Goal: Transaction & Acquisition: Purchase product/service

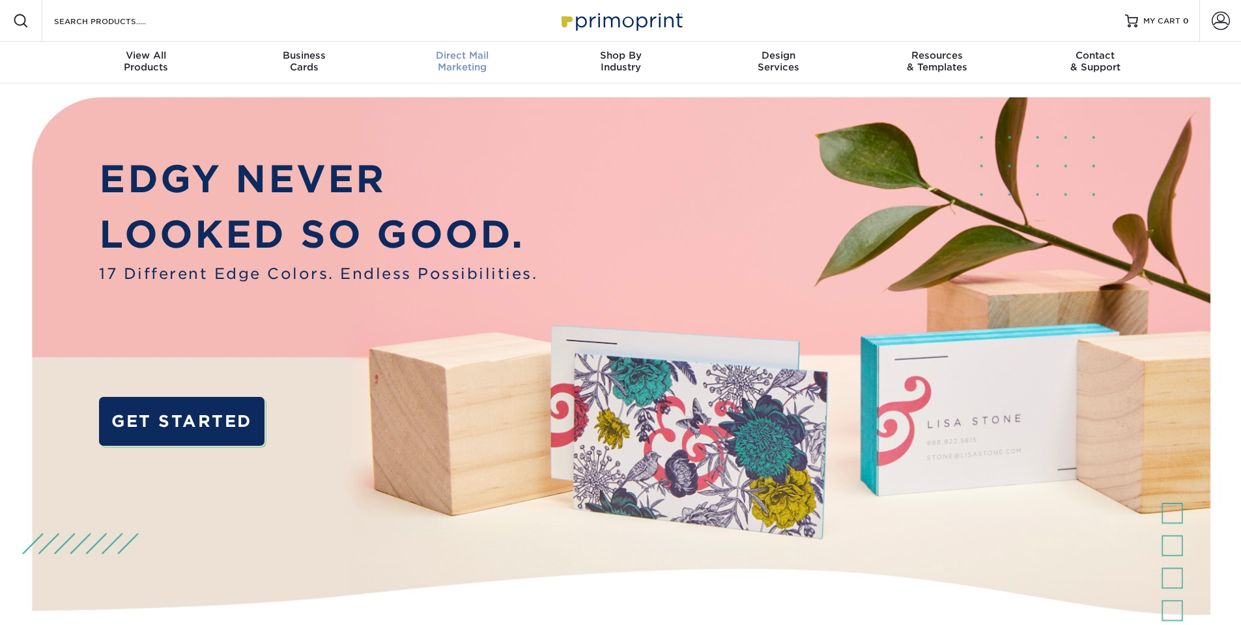
click at [496, 61] on div "Direct Mail Marketing" at bounding box center [462, 60] width 158 height 23
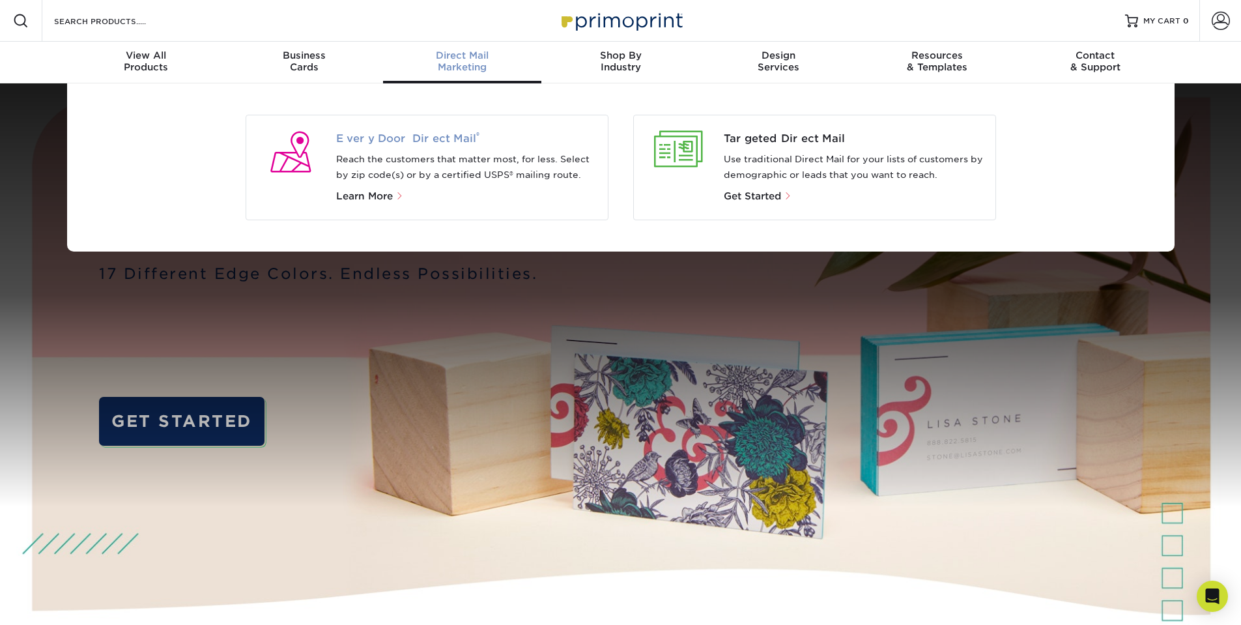
click at [380, 135] on span "Every Door Direct Mail ®" at bounding box center [466, 139] width 261 height 16
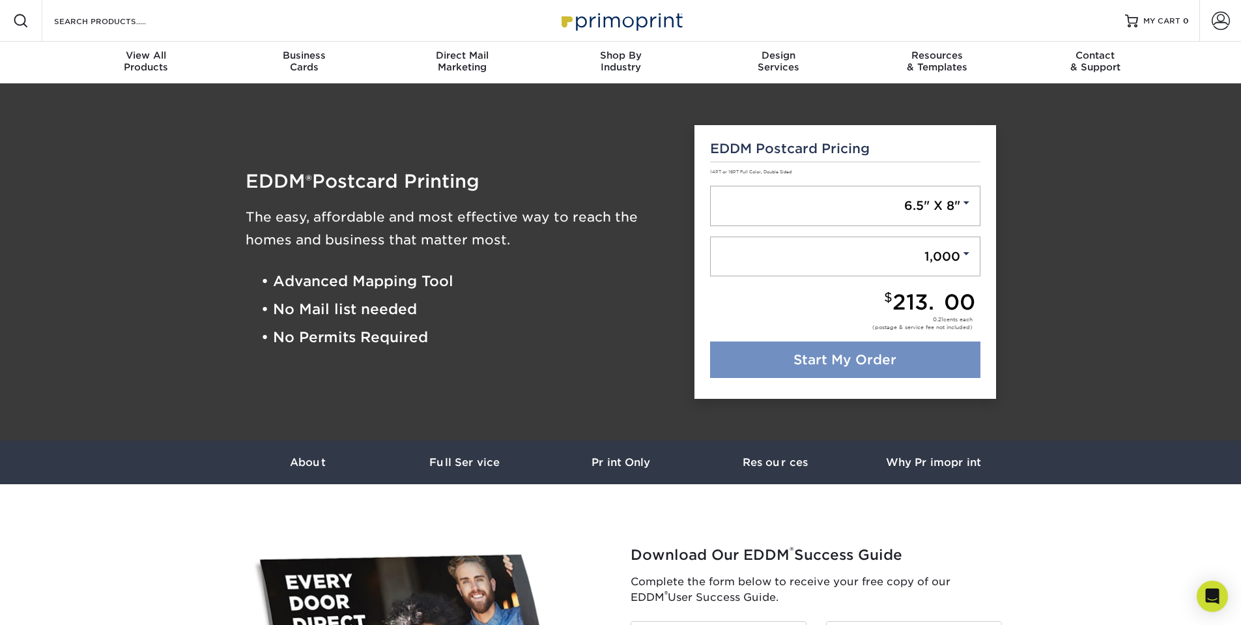
click at [836, 360] on link "Start My Order" at bounding box center [845, 359] width 270 height 36
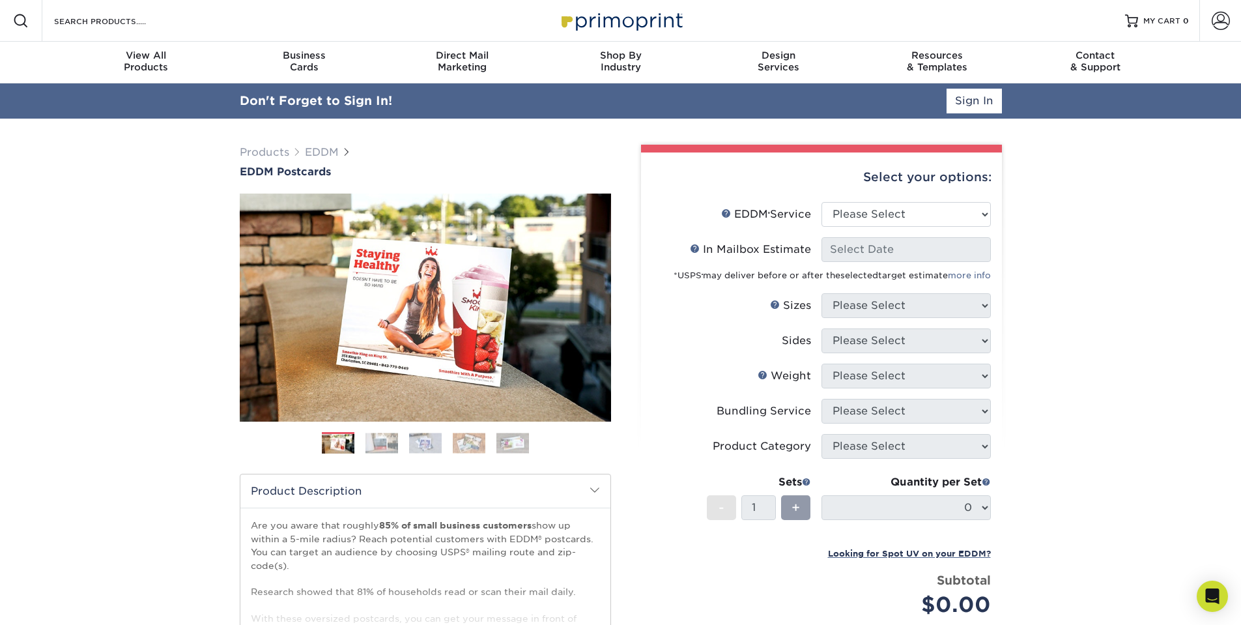
click at [900, 182] on div "Select your options:" at bounding box center [821, 176] width 340 height 49
click at [888, 171] on div "Select your options:" at bounding box center [821, 176] width 340 height 49
click at [908, 174] on div "Select your options:" at bounding box center [821, 176] width 340 height 49
click at [906, 212] on select "Please Select Full Service Print Only" at bounding box center [905, 214] width 169 height 25
click at [875, 214] on select "Please Select Full Service Print Only" at bounding box center [905, 214] width 169 height 25
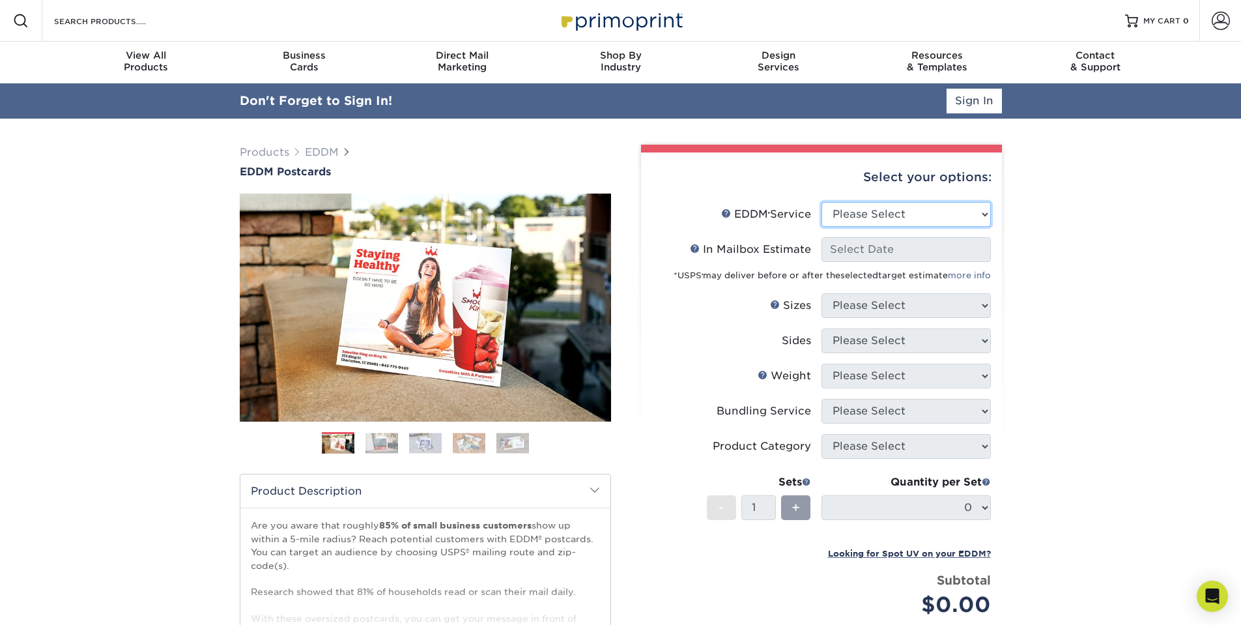
select select "full_service"
click at [821, 202] on select "Please Select Full Service Print Only" at bounding box center [905, 214] width 169 height 25
select select "-1"
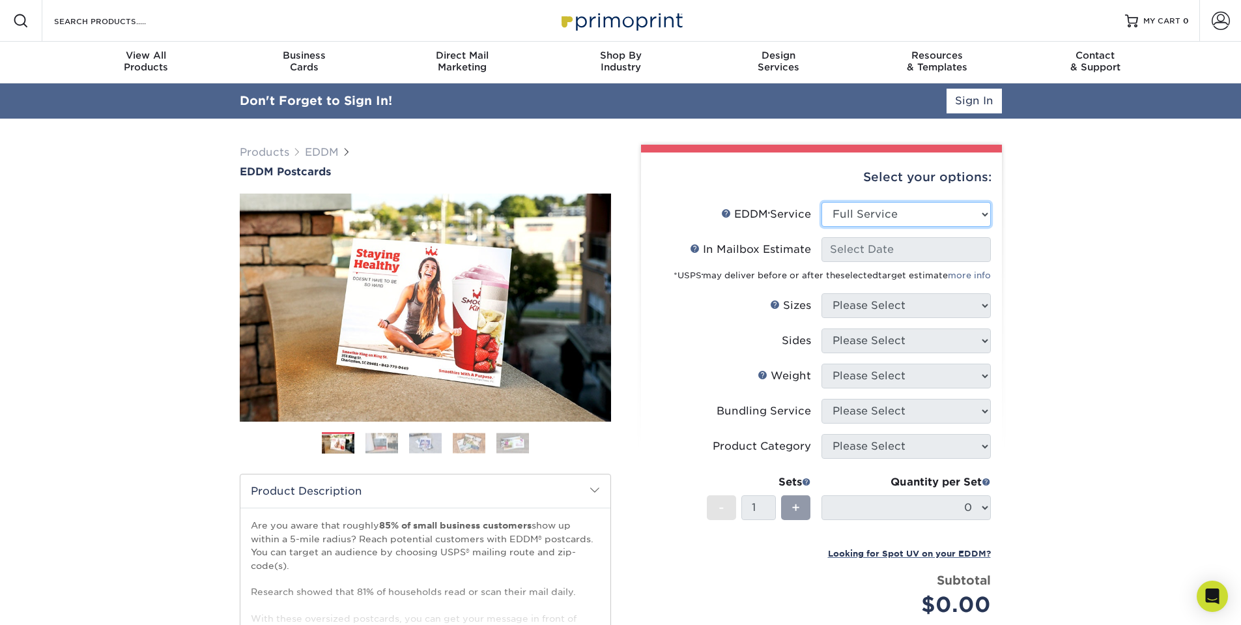
select select "-1"
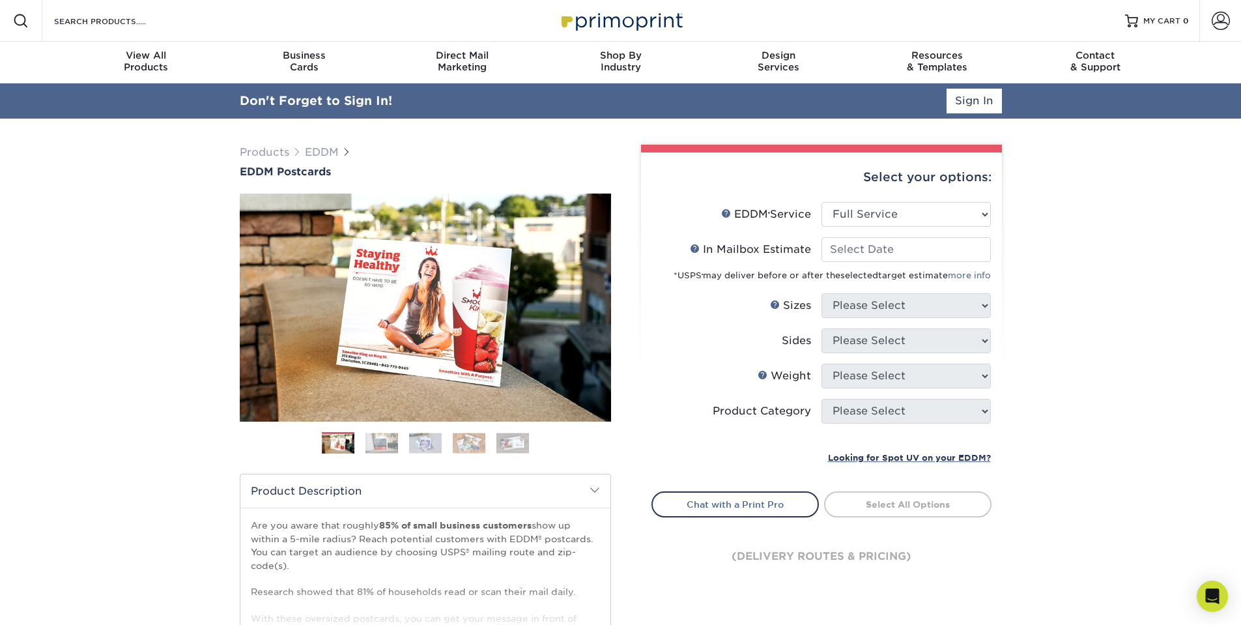
click at [866, 270] on div "*USPS ® may deliver before or after the selected target estimate more info" at bounding box center [821, 272] width 339 height 21
click at [864, 259] on input "In Mailbox Estimate Help In Mailbox Estimate" at bounding box center [905, 249] width 169 height 25
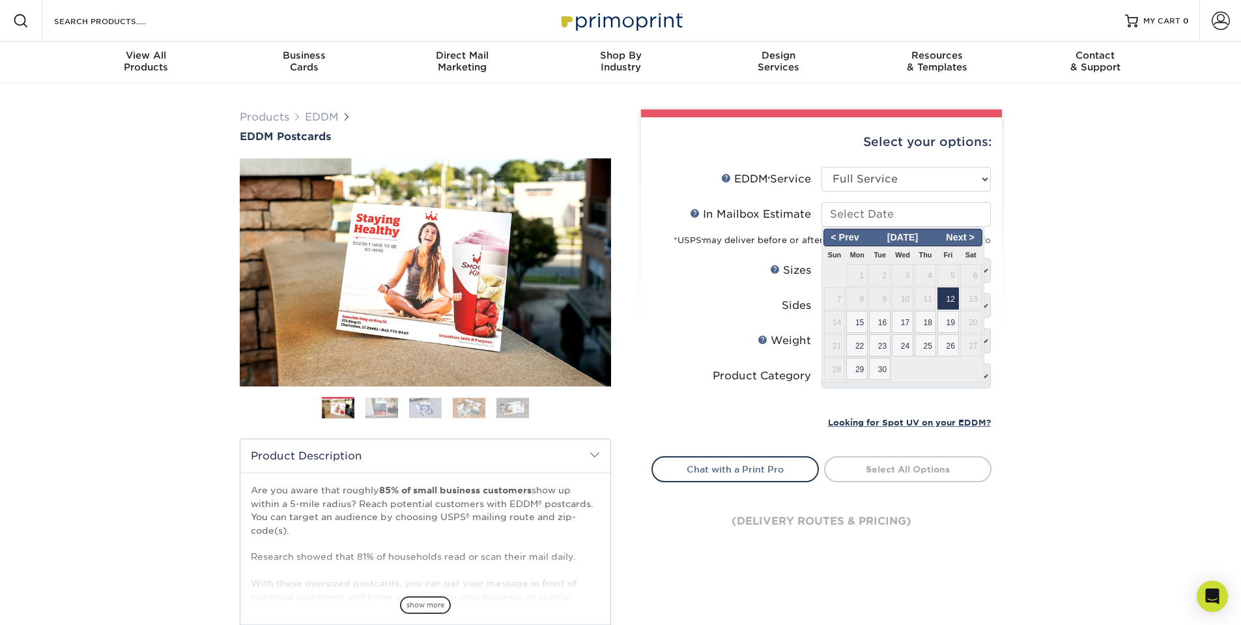
click at [945, 296] on span "12" at bounding box center [947, 298] width 21 height 22
type input "2025-09-12"
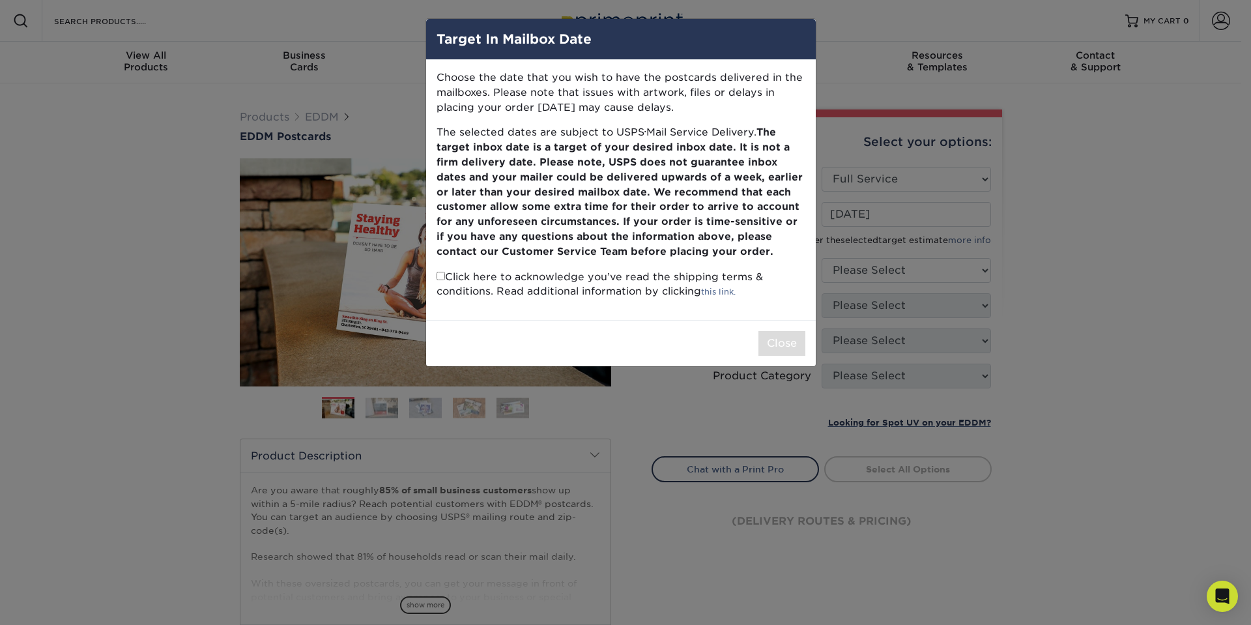
click at [441, 277] on input "checkbox" at bounding box center [440, 276] width 8 height 8
checkbox input "true"
click at [787, 342] on button "Close" at bounding box center [781, 343] width 47 height 25
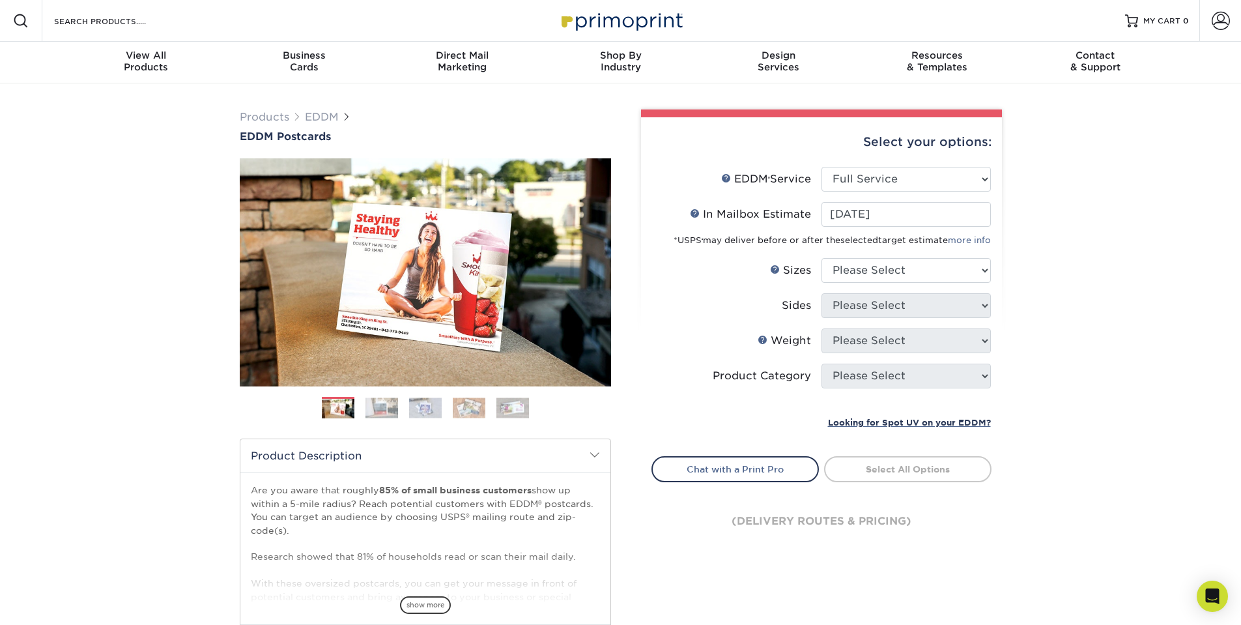
click at [870, 244] on span "selected" at bounding box center [859, 240] width 38 height 10
select select "6.50x8.00"
click at [821, 258] on select "Please Select 4.5" x 12" 6" x 12" 6.5" x 8" 6.5" x 9" 6.5" x 12" 7" x 8.5" 8" x…" at bounding box center [905, 270] width 169 height 25
select select "13abbda7-1d64-4f25-8bb2-c179b224825d"
click at [821, 293] on select "Please Select Print Both Sides Print Front Only" at bounding box center [905, 305] width 169 height 25
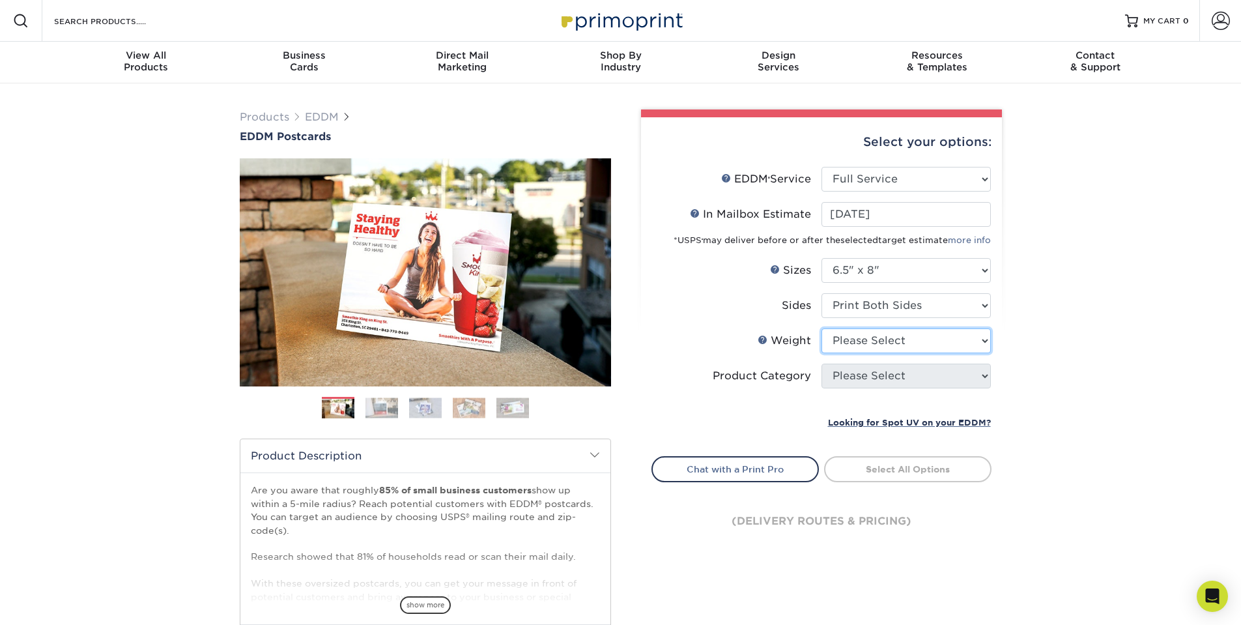
select select "16PT"
click at [821, 328] on select "Please Select 16PT 14PT" at bounding box center [905, 340] width 169 height 25
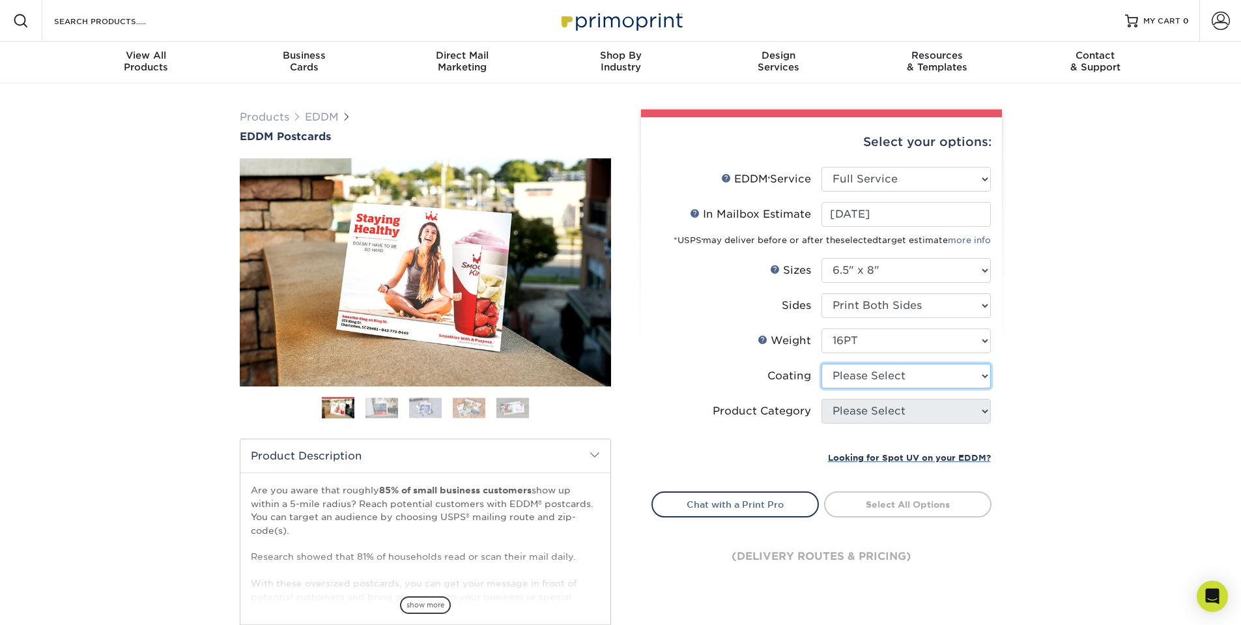
select select "121bb7b5-3b4d-429f-bd8d-bbf80e953313"
click at [821, 363] on select at bounding box center [905, 375] width 169 height 25
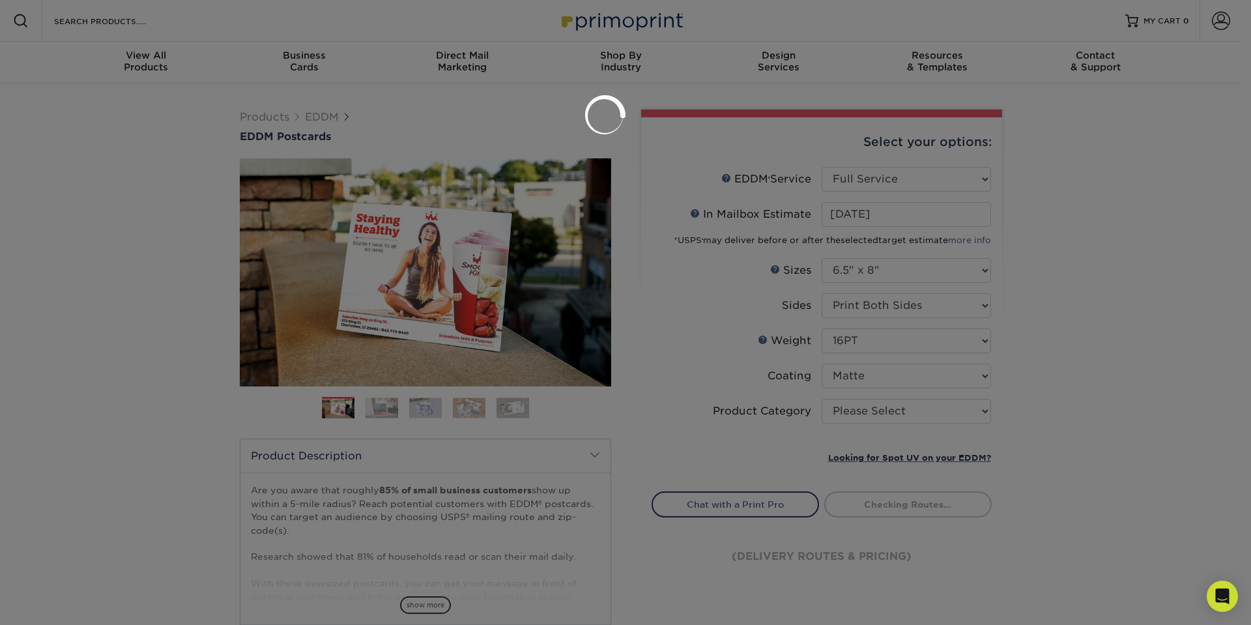
click at [864, 416] on div at bounding box center [625, 312] width 1251 height 625
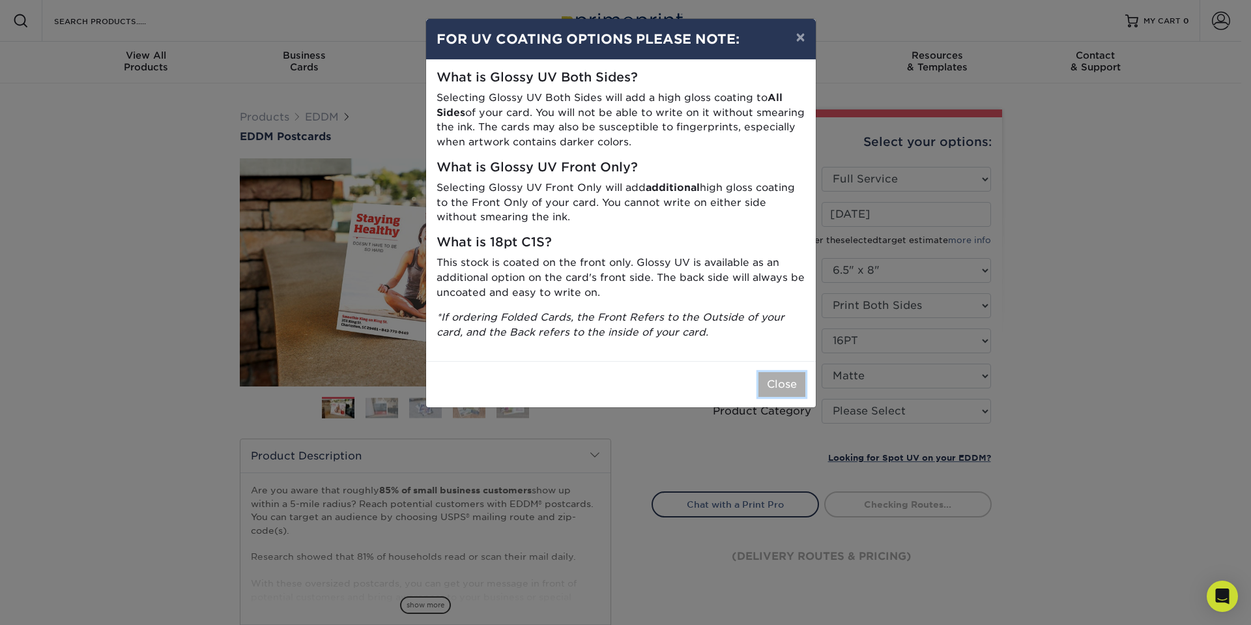
click at [798, 395] on button "Close" at bounding box center [781, 384] width 47 height 25
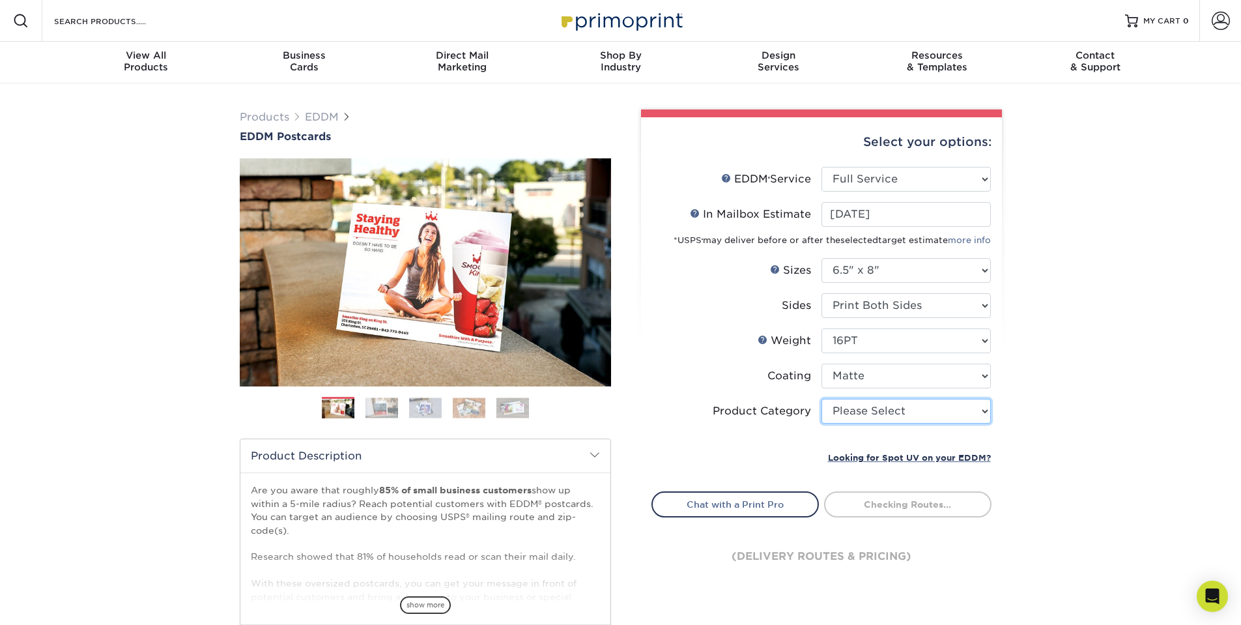
select select "9b7272e0-d6c8-4c3c-8e97-d3a1bcdab858"
click at [821, 399] on select "Please Select Postcards" at bounding box center [905, 411] width 169 height 25
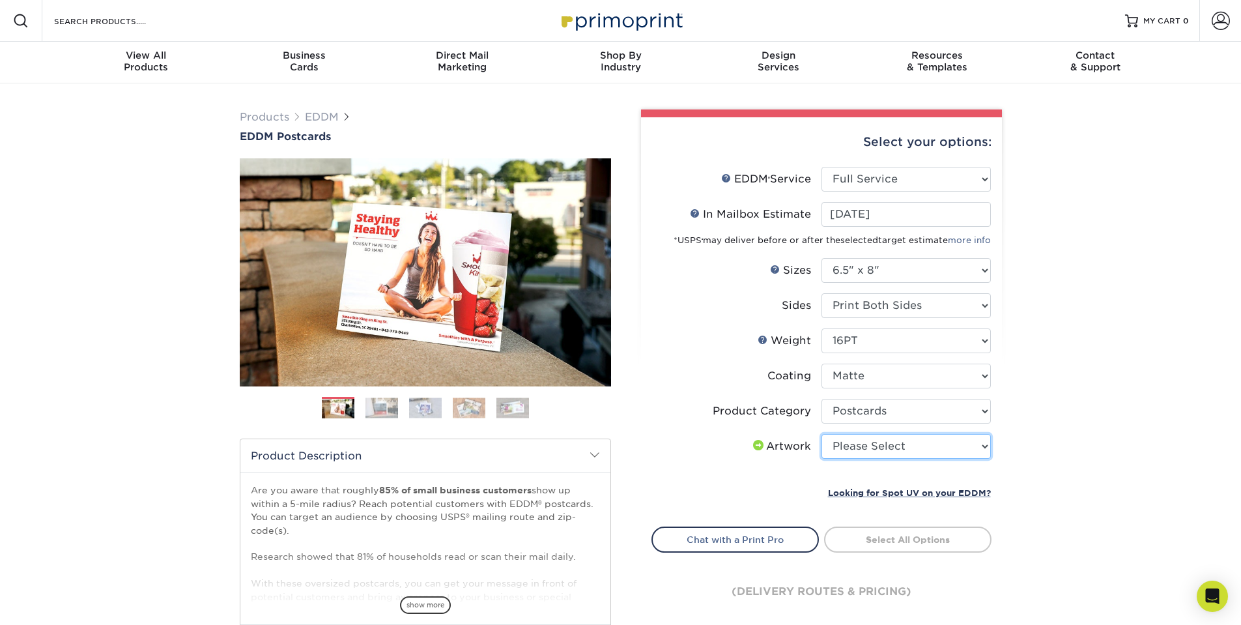
select select "upload"
click at [821, 434] on select "Please Select I will upload files I need a design - $150" at bounding box center [905, 446] width 169 height 25
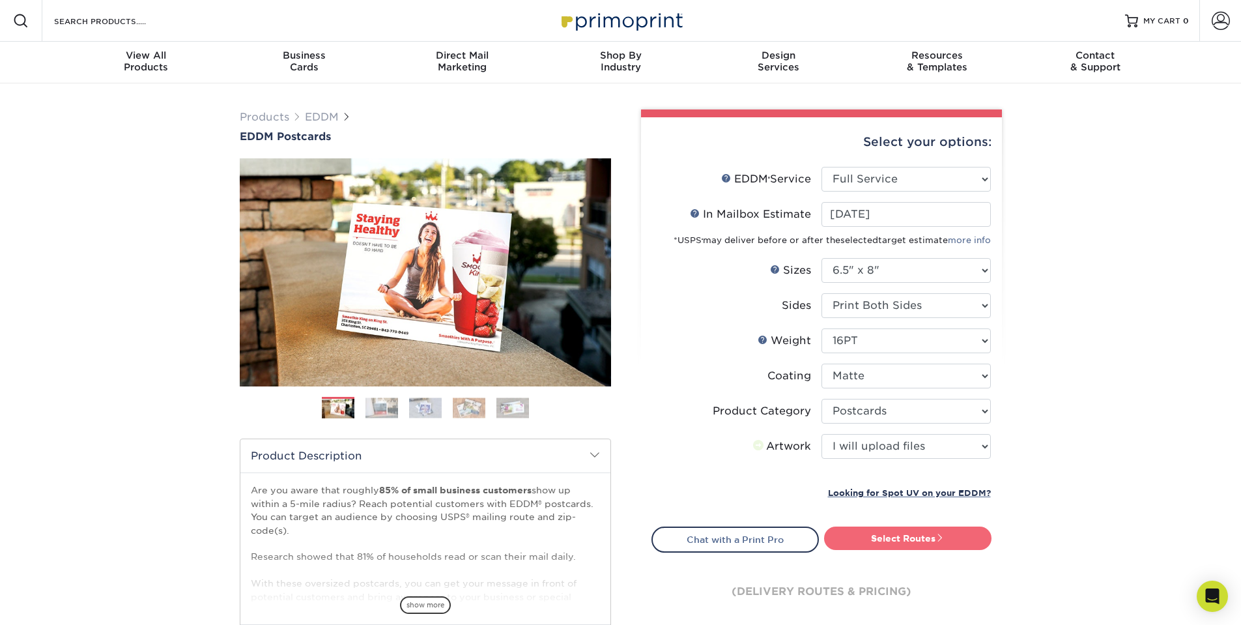
click at [885, 538] on link "Select Routes" at bounding box center [907, 537] width 167 height 23
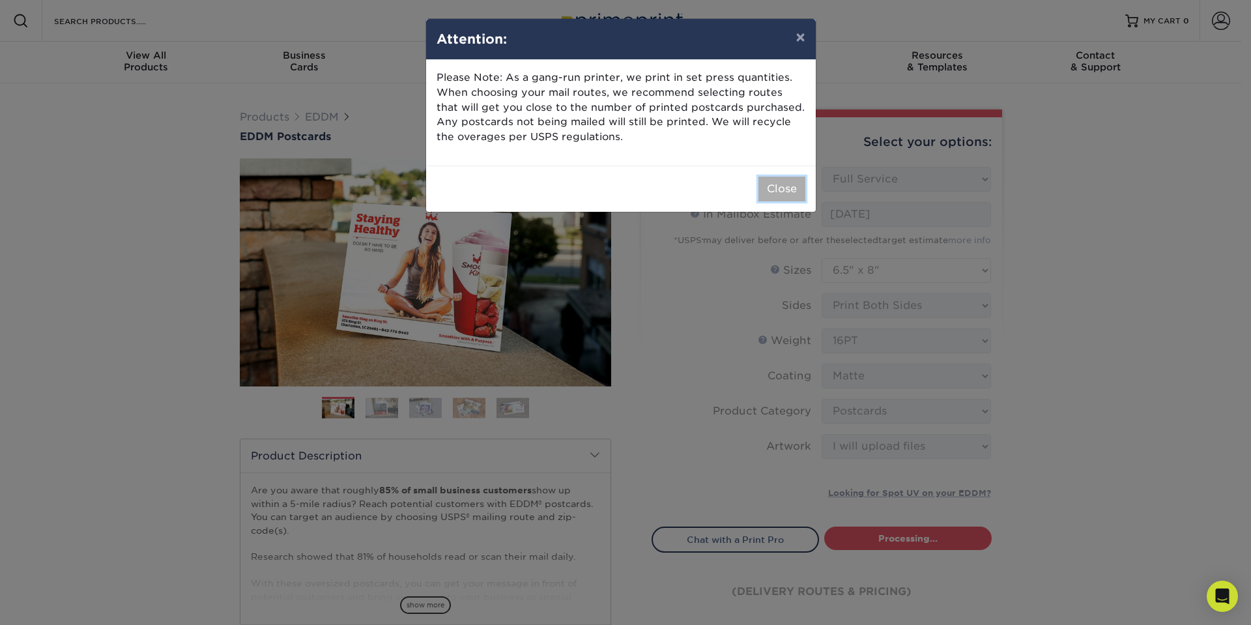
click at [778, 199] on button "Close" at bounding box center [781, 189] width 47 height 25
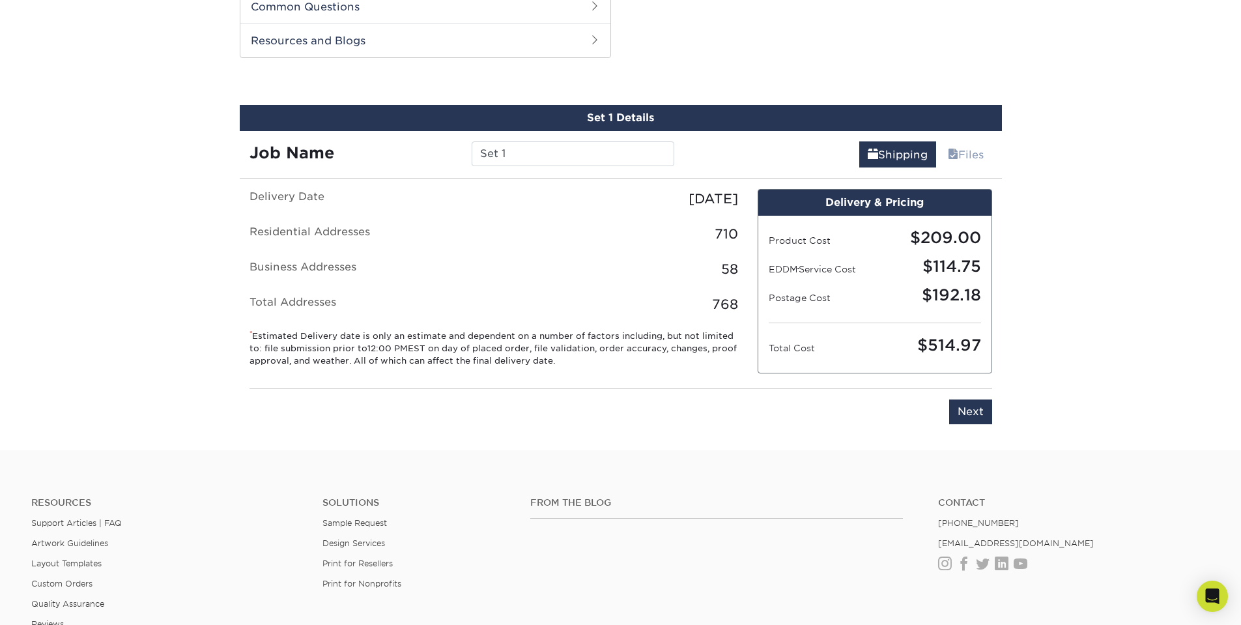
scroll to position [663, 0]
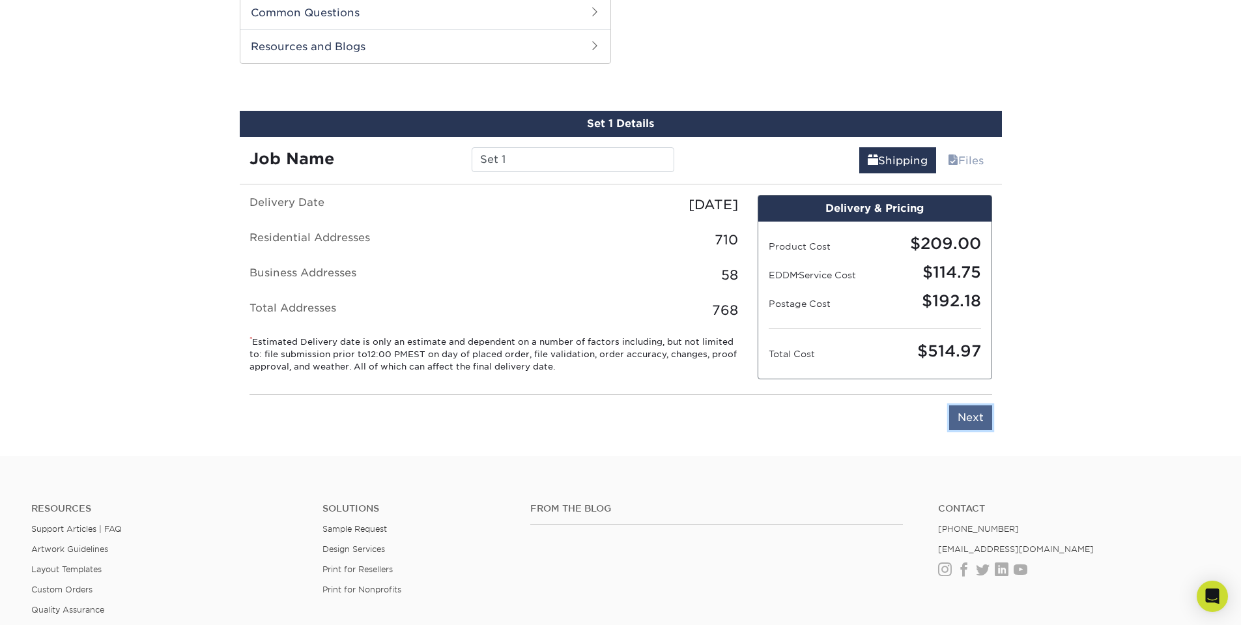
click at [983, 418] on input "Next" at bounding box center [970, 417] width 43 height 25
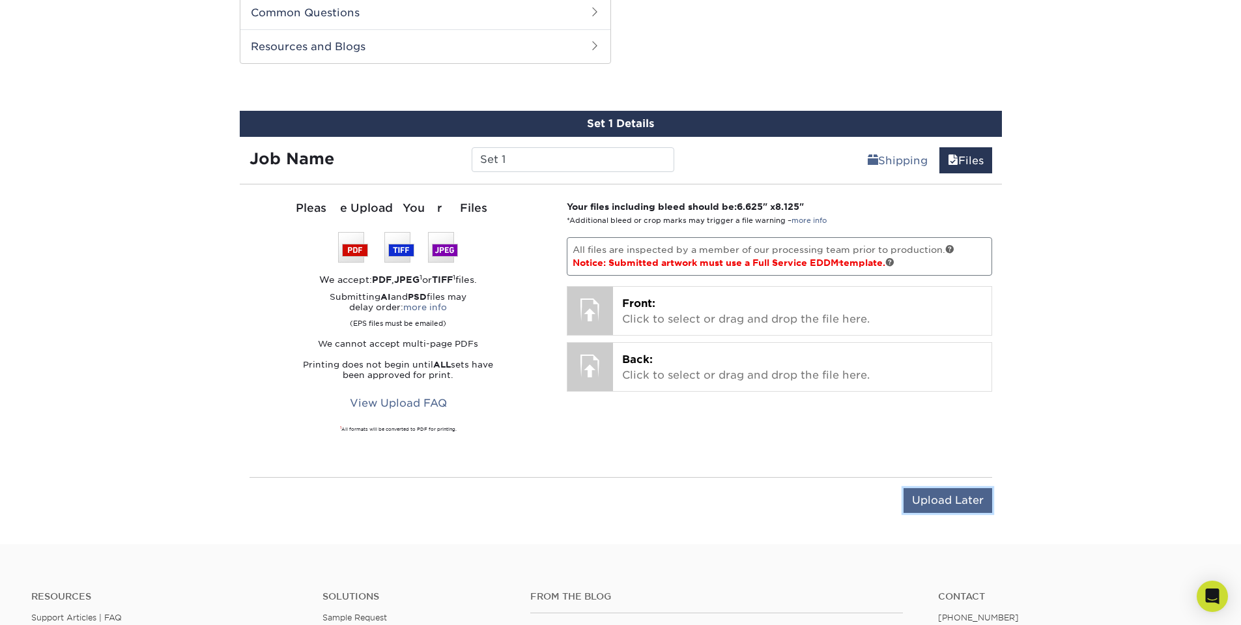
click at [951, 500] on input "Upload Later" at bounding box center [947, 500] width 89 height 25
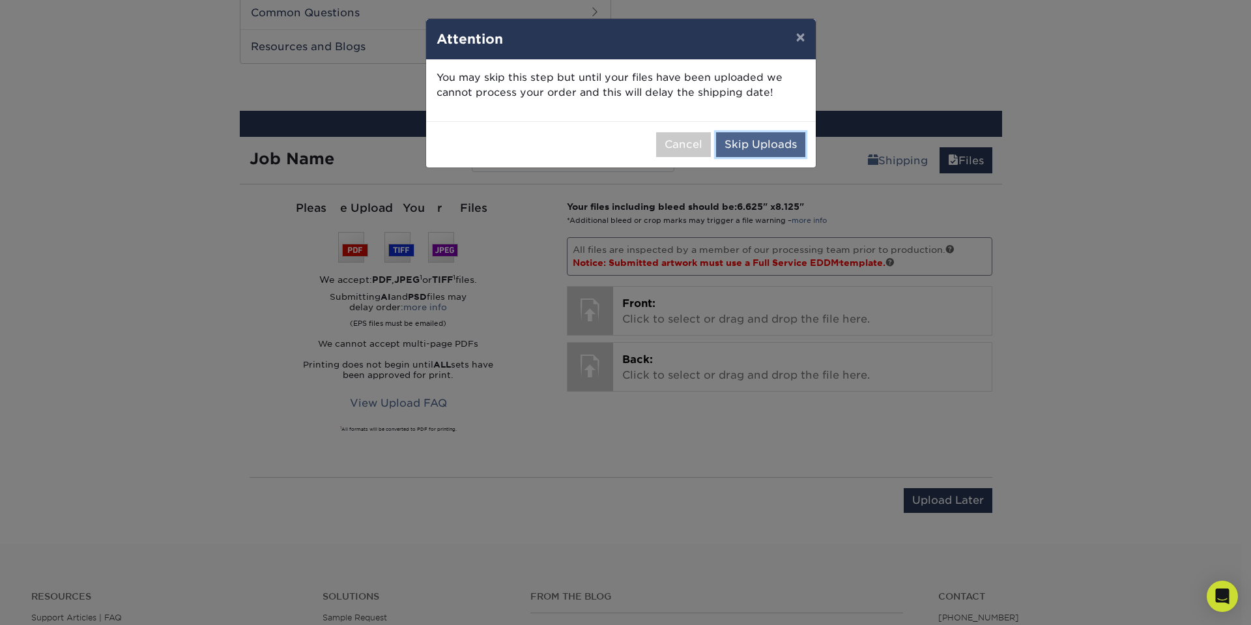
click at [768, 135] on button "Skip Uploads" at bounding box center [760, 144] width 89 height 25
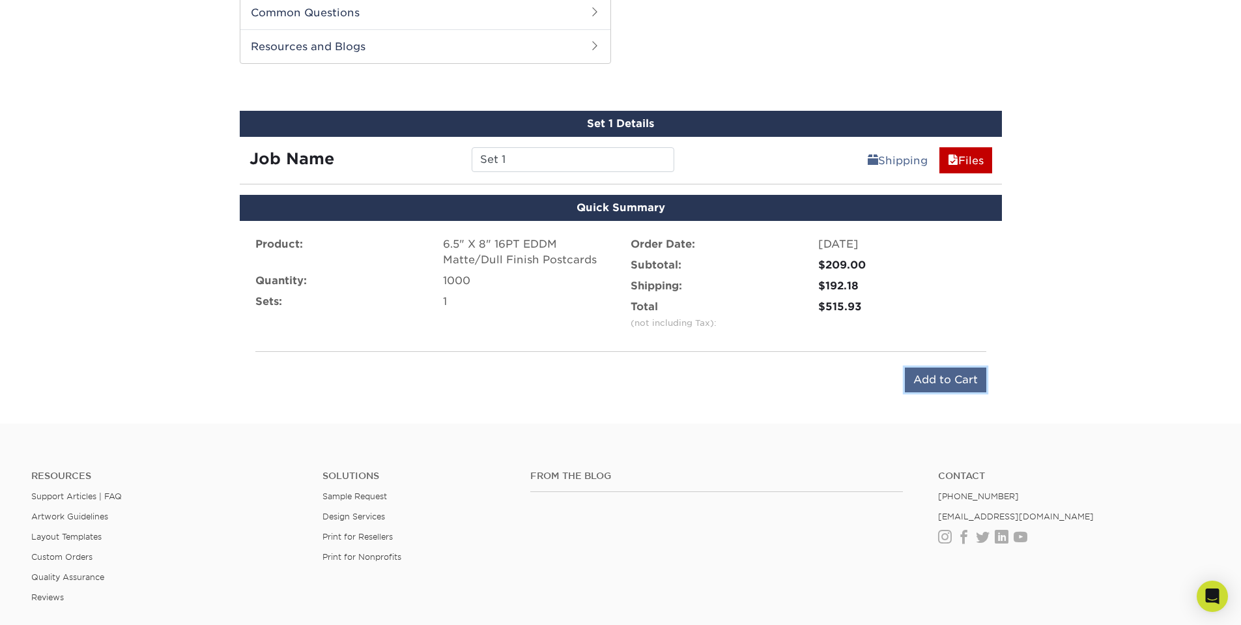
click at [912, 379] on input "Add to Cart" at bounding box center [945, 379] width 81 height 25
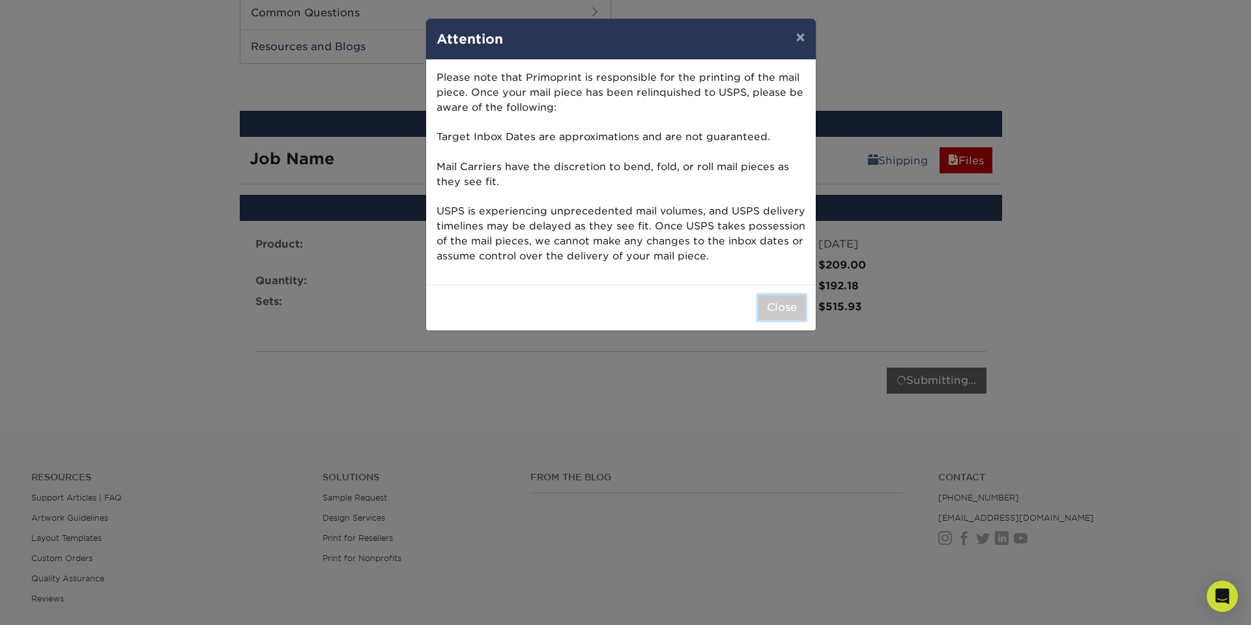
click at [793, 307] on button "Close" at bounding box center [781, 307] width 47 height 25
